Goal: Information Seeking & Learning: Learn about a topic

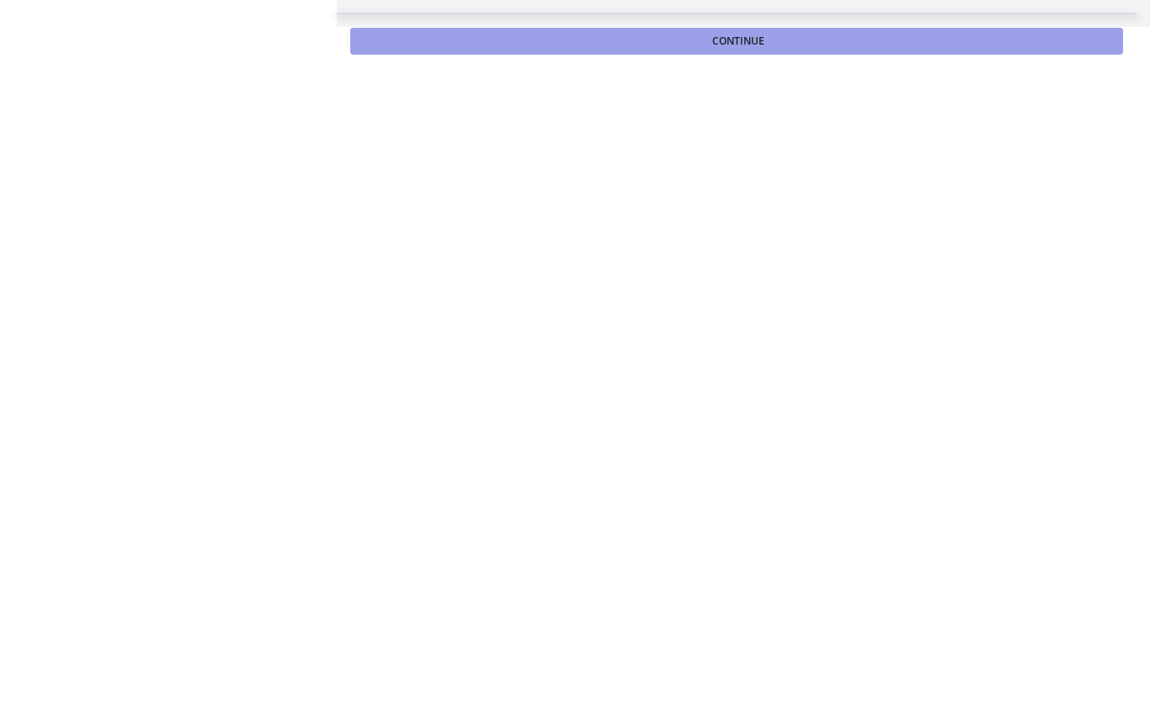
click at [762, 35] on span "Continue" at bounding box center [738, 41] width 52 height 13
click at [746, 45] on span "Continue" at bounding box center [738, 41] width 52 height 13
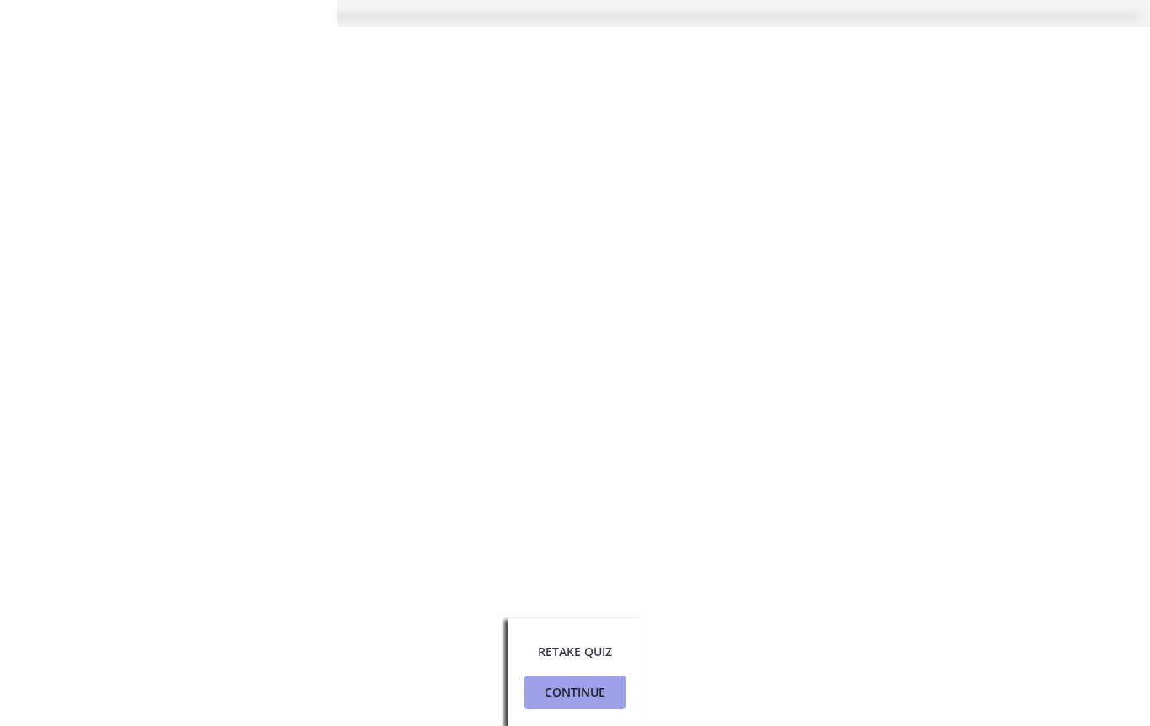
click at [593, 697] on span "Continue" at bounding box center [575, 693] width 61 height 20
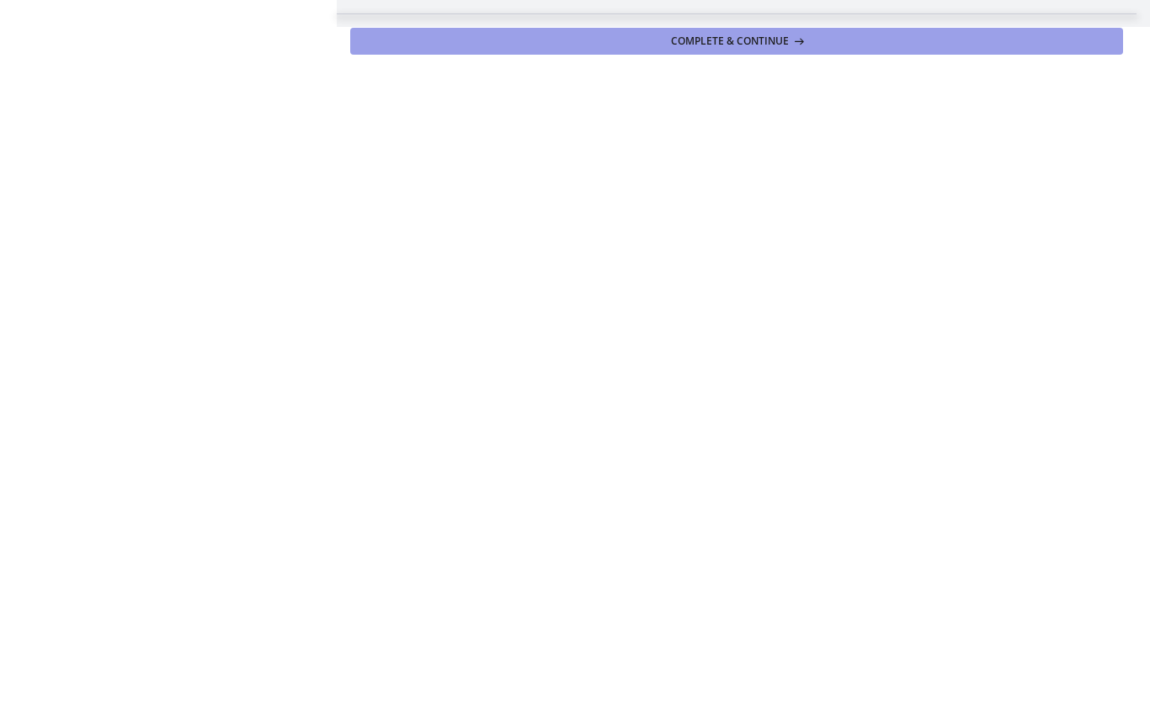
click at [765, 45] on span "Complete & continue" at bounding box center [730, 41] width 118 height 13
click at [724, 29] on button "Complete & continue" at bounding box center [736, 41] width 773 height 27
click at [647, 50] on button "Continue" at bounding box center [736, 41] width 773 height 27
click at [599, 37] on button "Continue" at bounding box center [736, 41] width 773 height 27
click at [748, 50] on button "Complete & continue" at bounding box center [736, 41] width 773 height 27
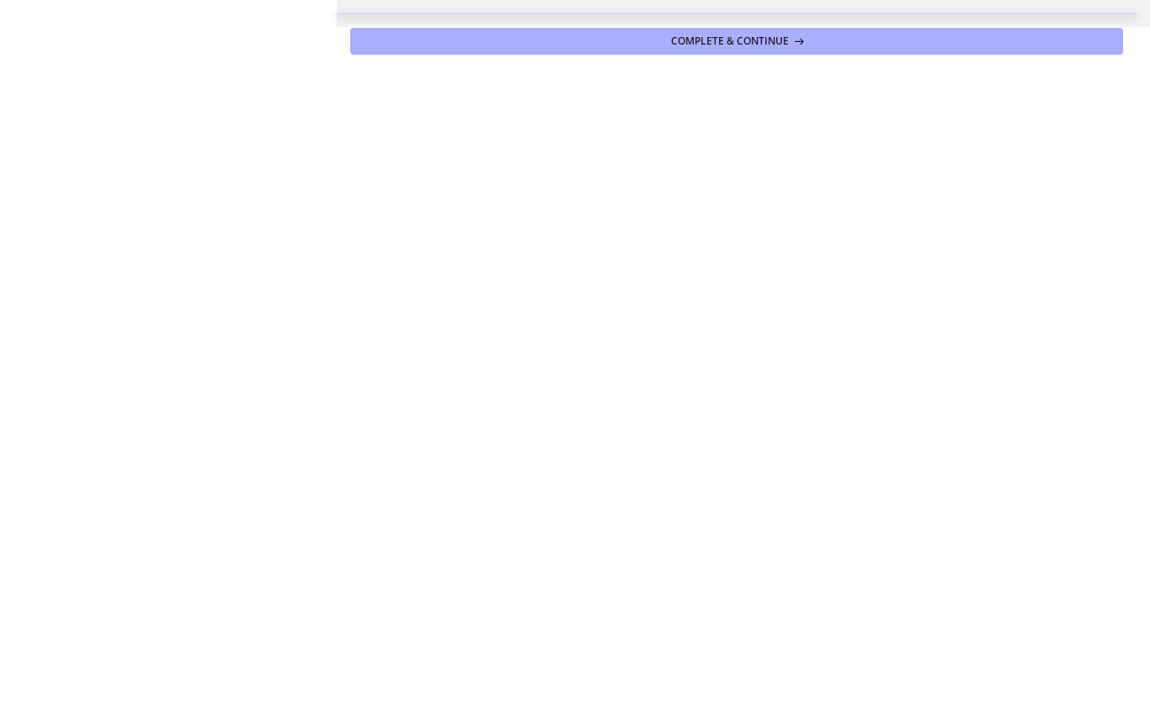
click at [372, 3] on main "After you pass your ASWB exam, let us know at contact@agentsofchangeprep.com ! …" at bounding box center [743, 13] width 813 height 27
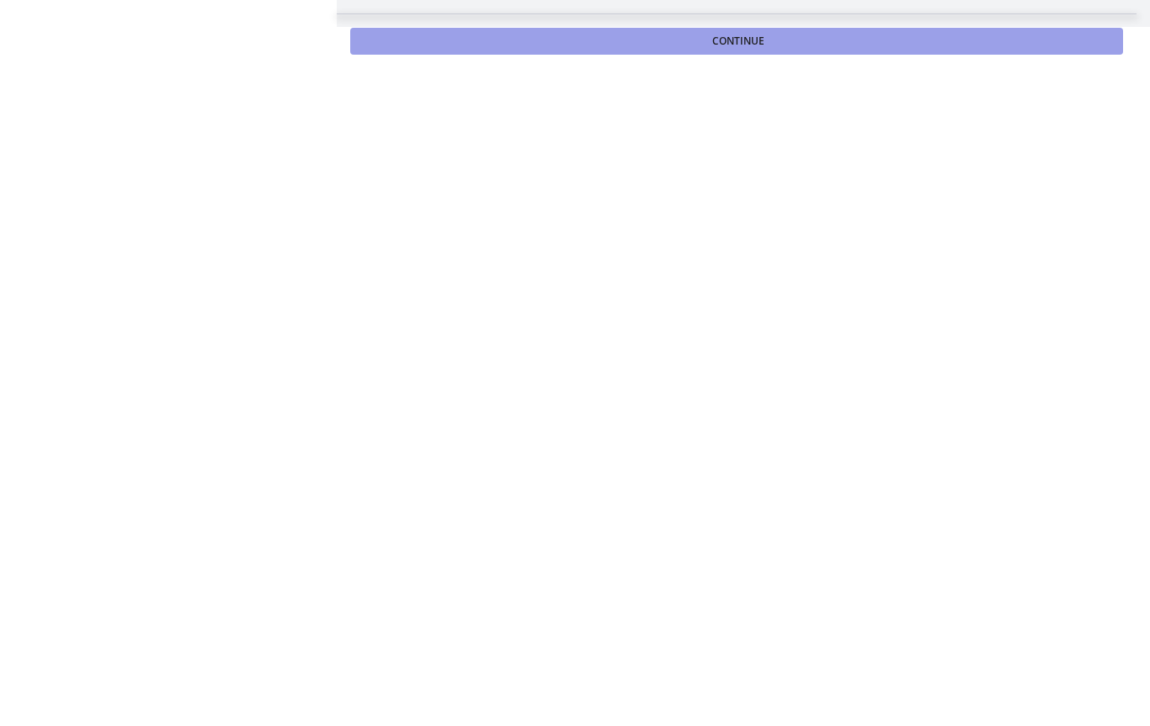
click at [685, 36] on button "Continue" at bounding box center [736, 41] width 773 height 27
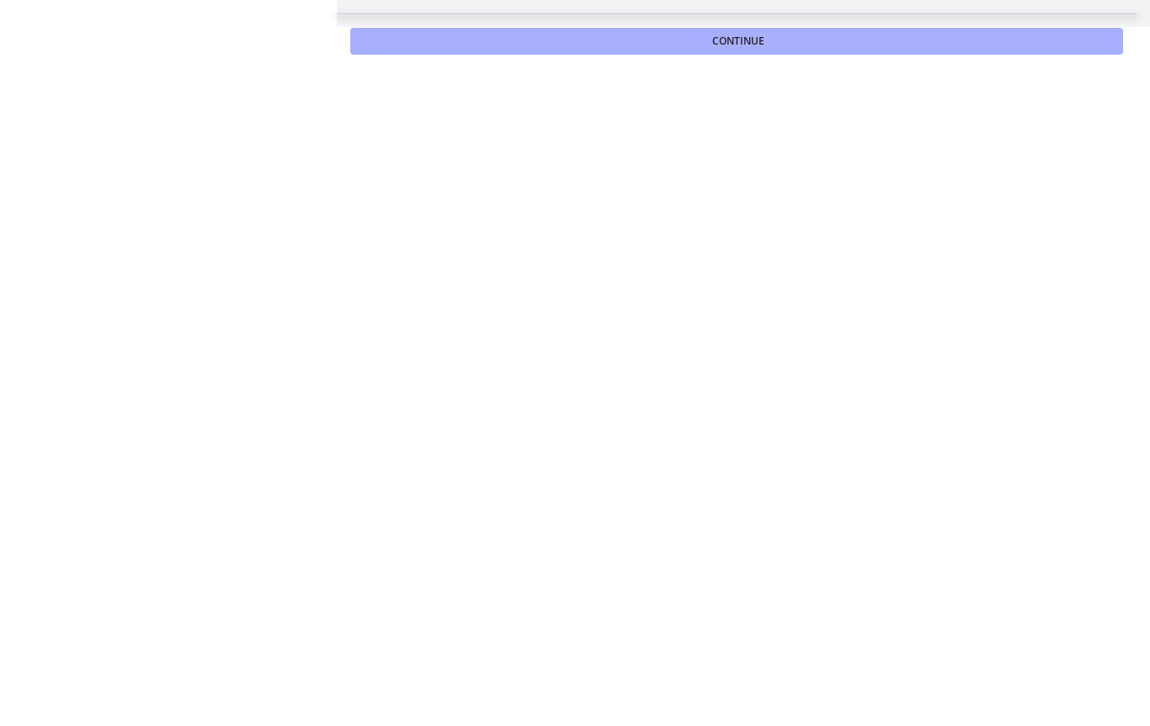
click at [732, 63] on footer "Continue" at bounding box center [737, 40] width 800 height 54
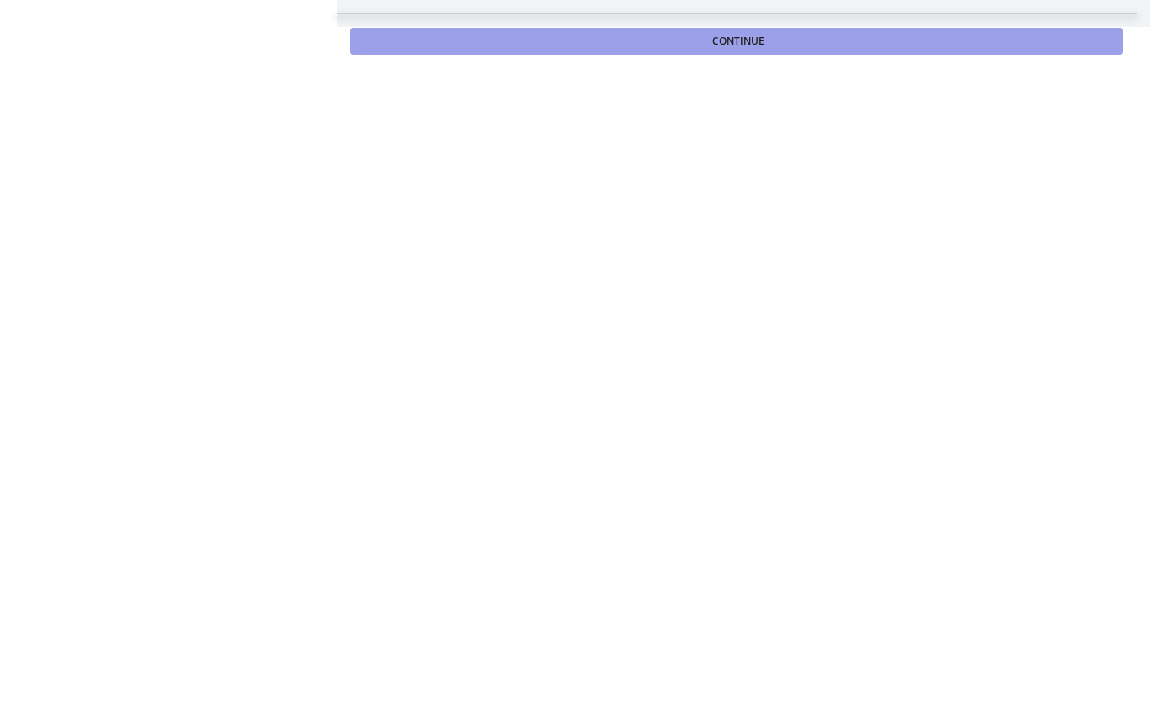
click at [711, 42] on button "Continue" at bounding box center [736, 41] width 773 height 27
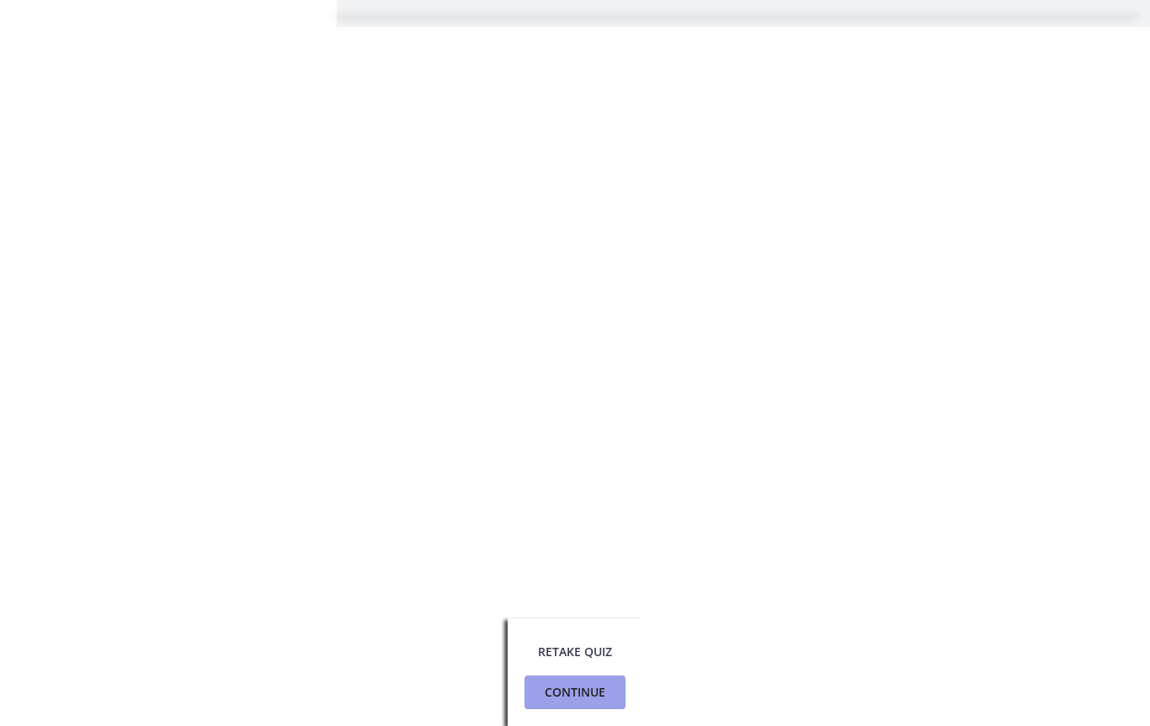
click at [604, 700] on span "Continue" at bounding box center [575, 693] width 61 height 20
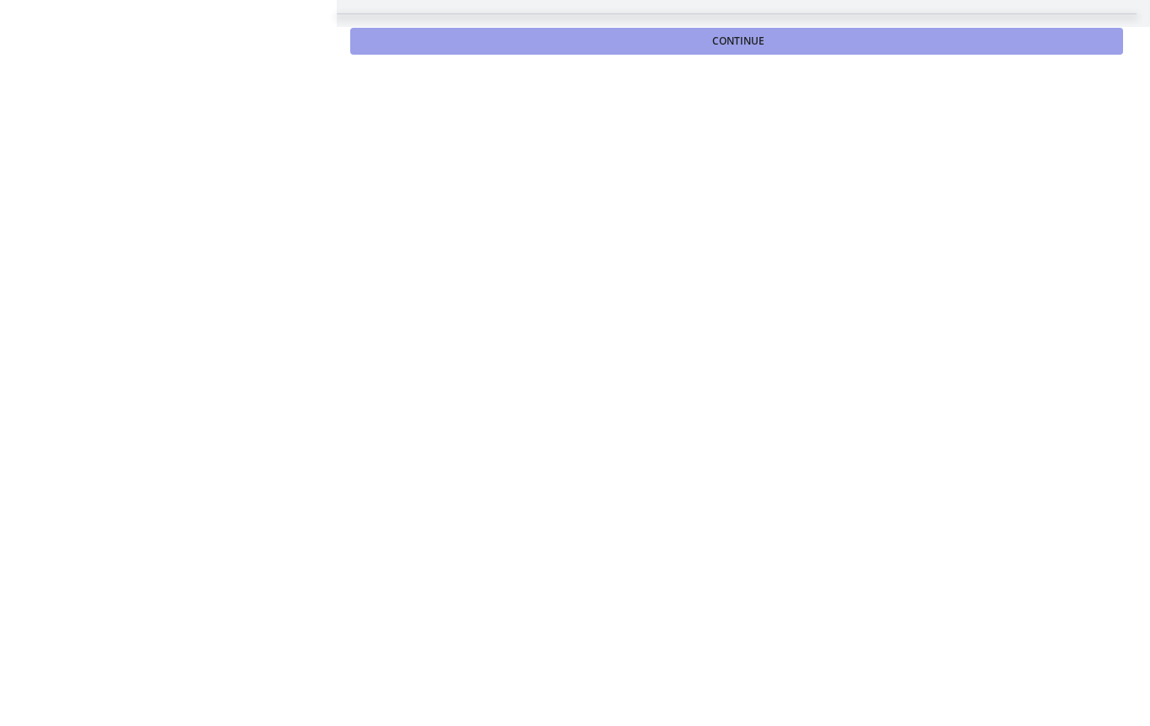
click at [744, 52] on button "Continue" at bounding box center [736, 41] width 773 height 27
click at [737, 29] on button "Continue" at bounding box center [736, 41] width 773 height 27
